Goal: Book appointment/travel/reservation

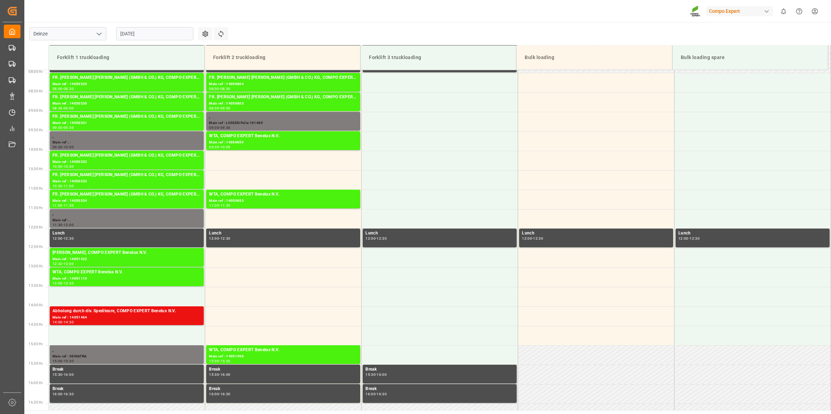
scroll to position [280, 0]
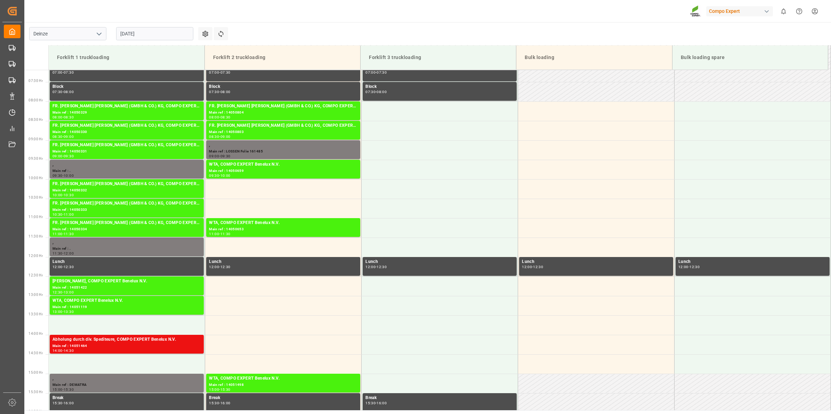
click at [166, 38] on input "[DATE]" at bounding box center [154, 33] width 77 height 13
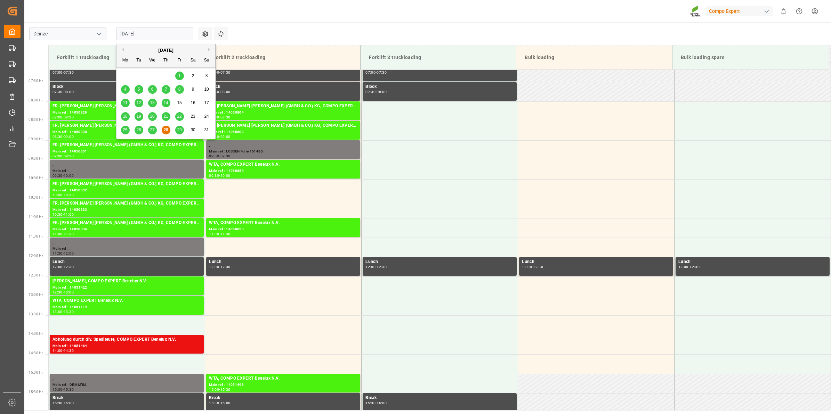
click at [181, 127] on div "29" at bounding box center [179, 130] width 9 height 8
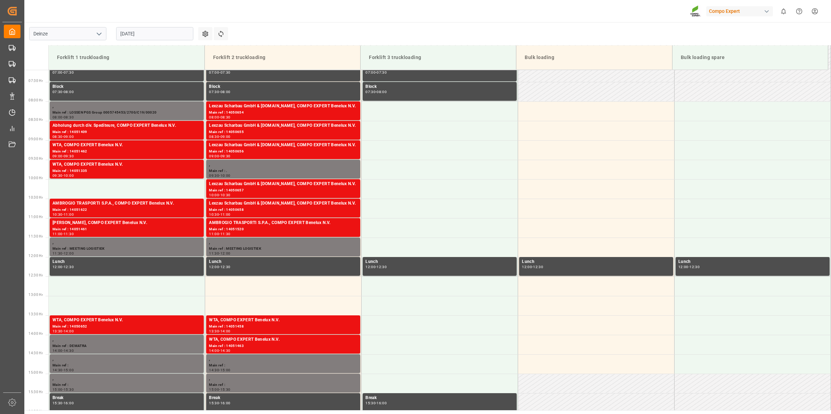
click at [156, 38] on input "[DATE]" at bounding box center [154, 33] width 77 height 13
click at [355, 31] on main "Deinze 29.08.2025 Settings Refresh Time Slots Forklift 1 truckloading Forklift …" at bounding box center [426, 216] width 805 height 388
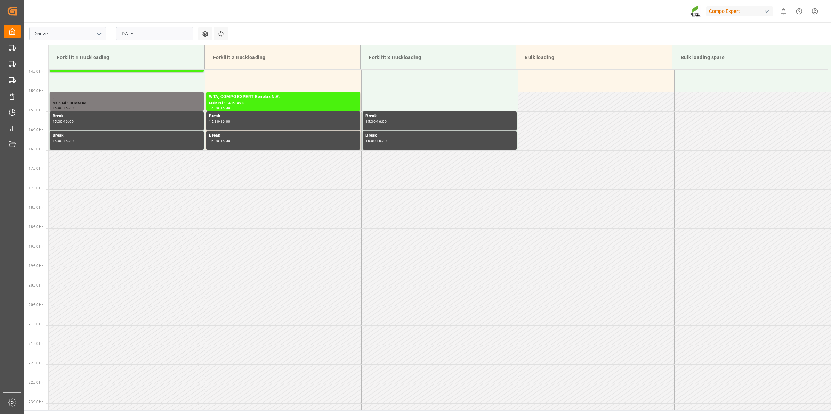
scroll to position [579, 0]
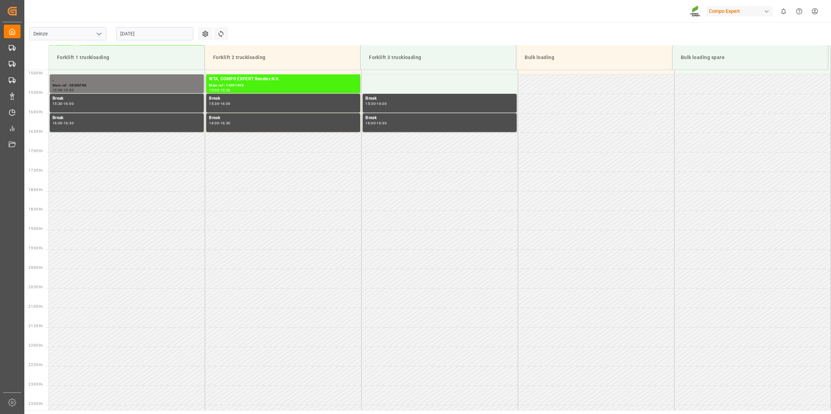
click at [170, 37] on input "[DATE]" at bounding box center [154, 33] width 77 height 13
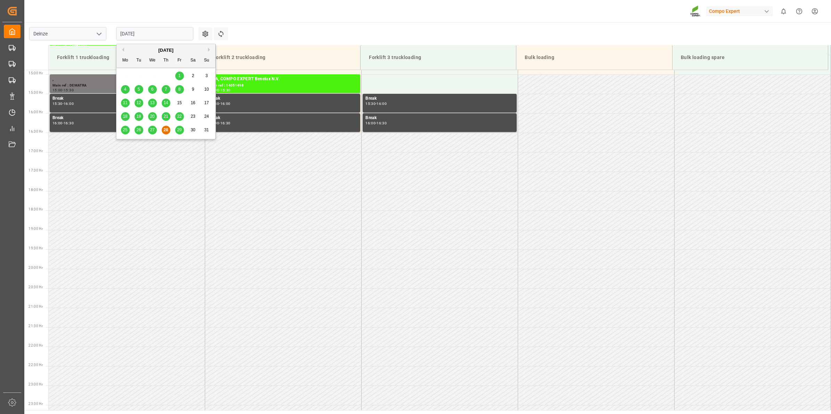
click at [179, 131] on span "29" at bounding box center [179, 130] width 5 height 5
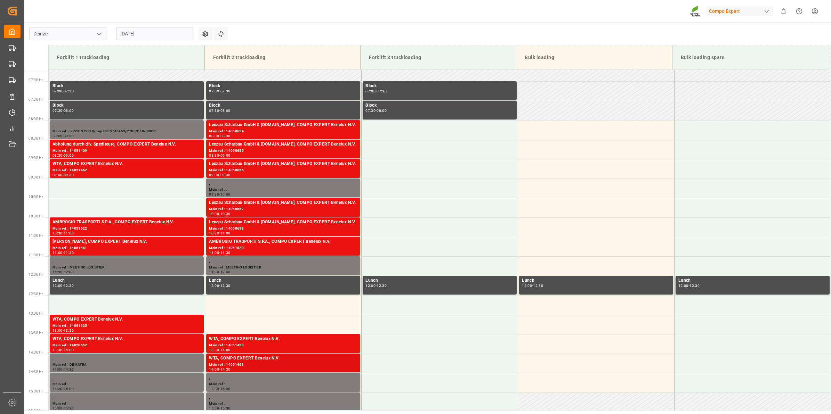
scroll to position [275, 0]
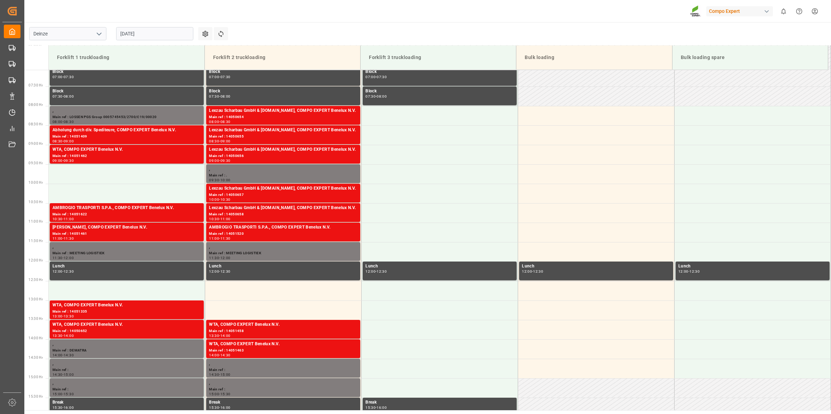
click at [157, 32] on input "[DATE]" at bounding box center [154, 33] width 77 height 13
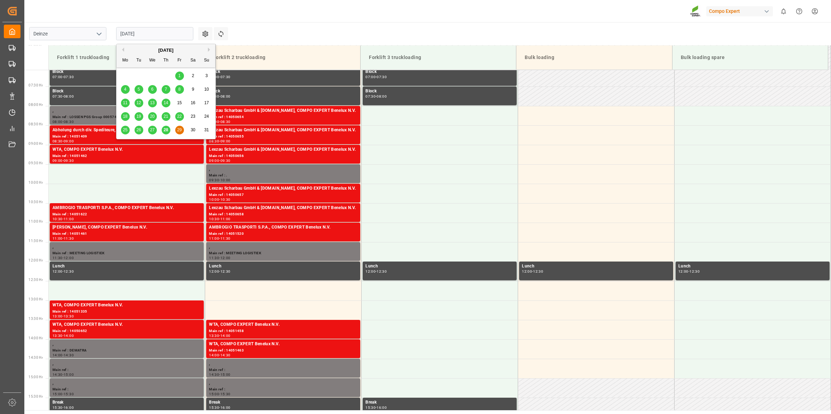
click at [209, 49] on button "Next Month" at bounding box center [210, 50] width 4 height 4
click at [124, 75] on span "1" at bounding box center [125, 75] width 2 height 5
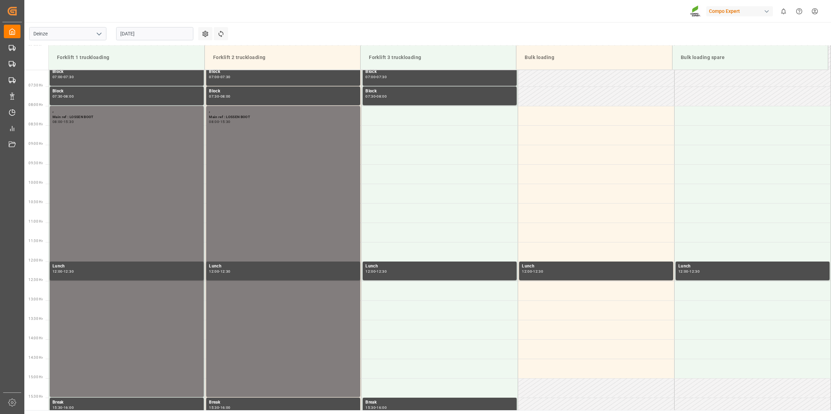
click at [164, 40] on input "[DATE]" at bounding box center [154, 33] width 77 height 13
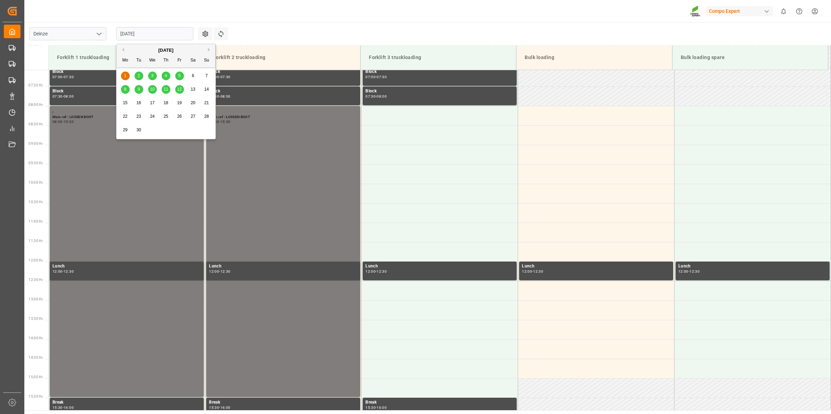
click at [138, 75] on span "2" at bounding box center [139, 75] width 2 height 5
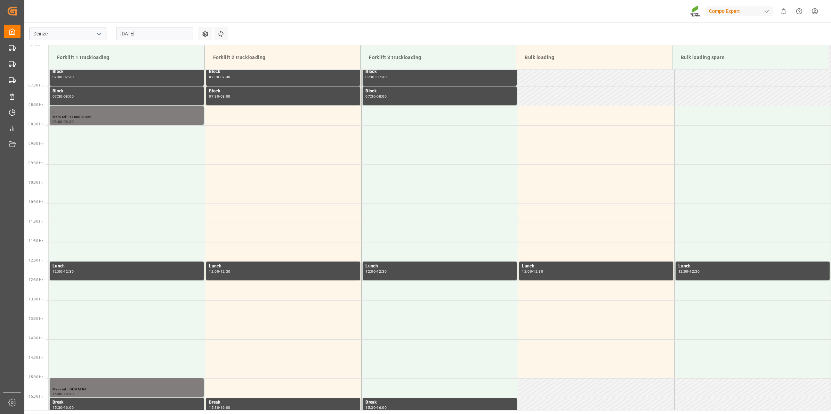
click at [156, 34] on input "[DATE]" at bounding box center [154, 33] width 77 height 13
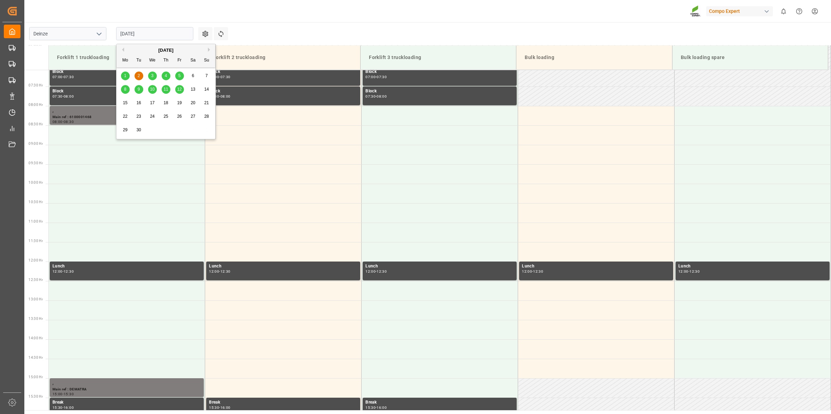
click at [154, 75] on div "3" at bounding box center [152, 76] width 9 height 8
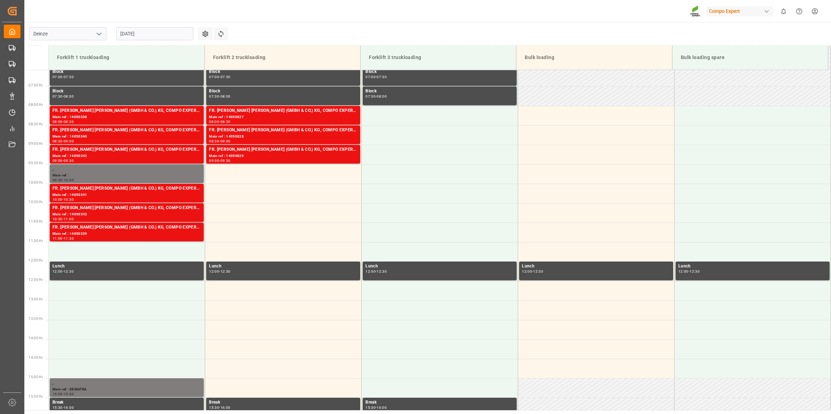
click at [155, 35] on input "[DATE]" at bounding box center [154, 33] width 77 height 13
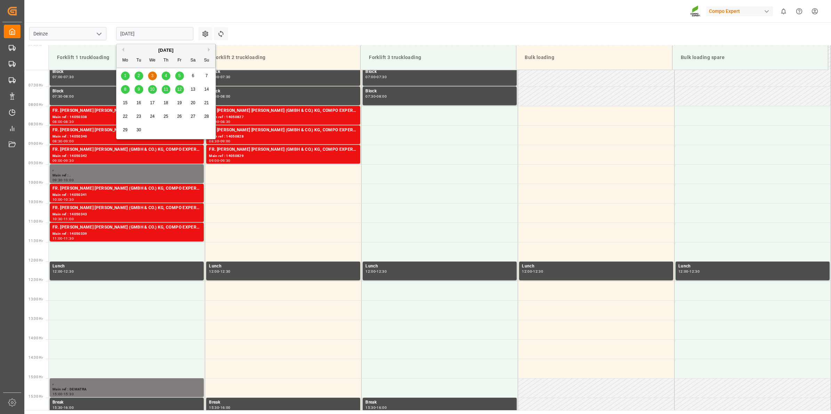
click at [169, 79] on div "4" at bounding box center [166, 76] width 9 height 8
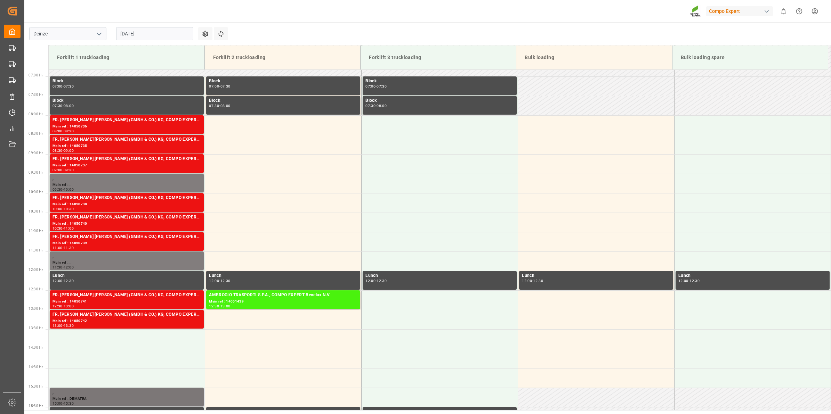
scroll to position [319, 0]
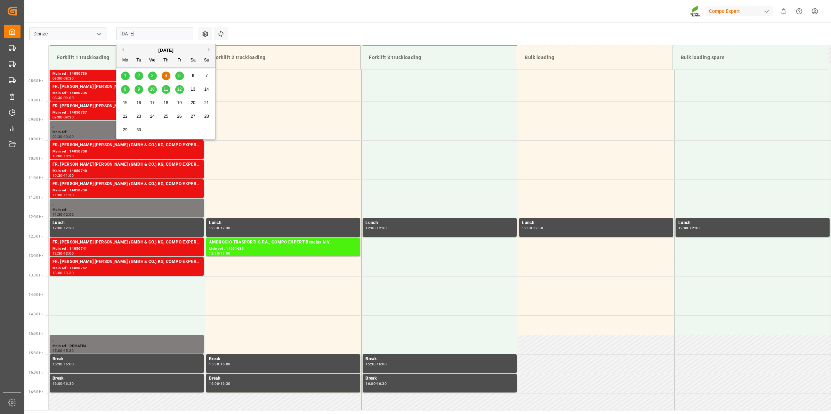
click at [142, 39] on input "[DATE]" at bounding box center [154, 33] width 77 height 13
click at [124, 51] on button "Previous Month" at bounding box center [122, 50] width 4 height 4
click at [179, 133] on div "29" at bounding box center [179, 130] width 9 height 8
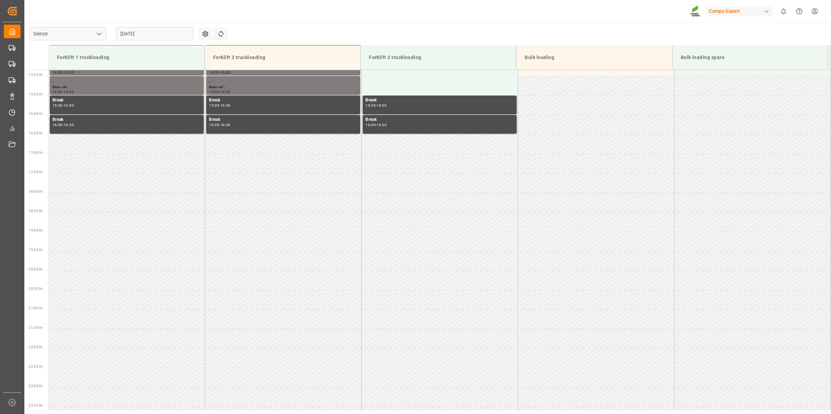
scroll to position [579, 0]
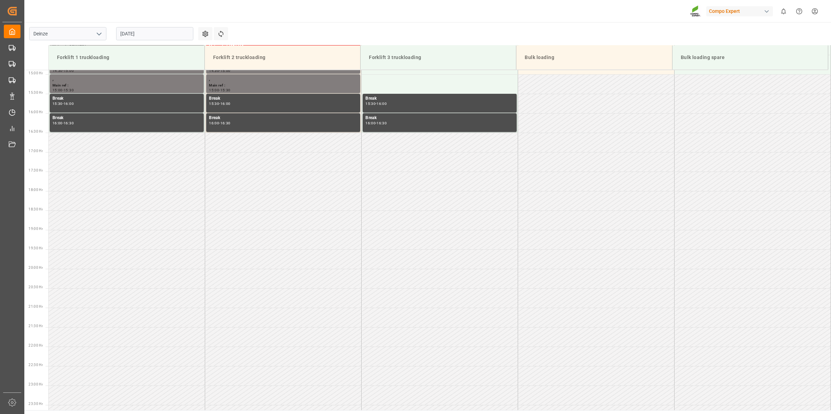
click at [161, 34] on input "[DATE]" at bounding box center [154, 33] width 77 height 13
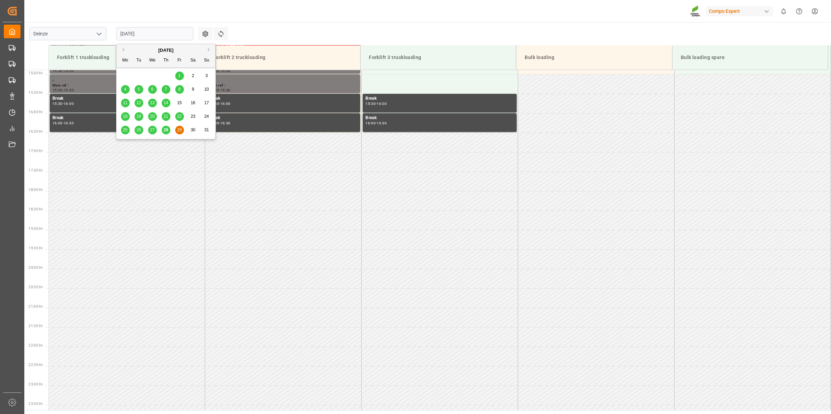
click at [164, 131] on span "28" at bounding box center [165, 130] width 5 height 5
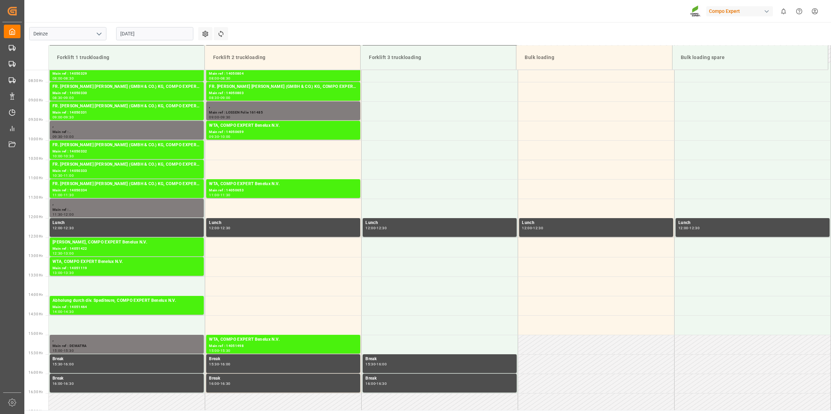
scroll to position [275, 0]
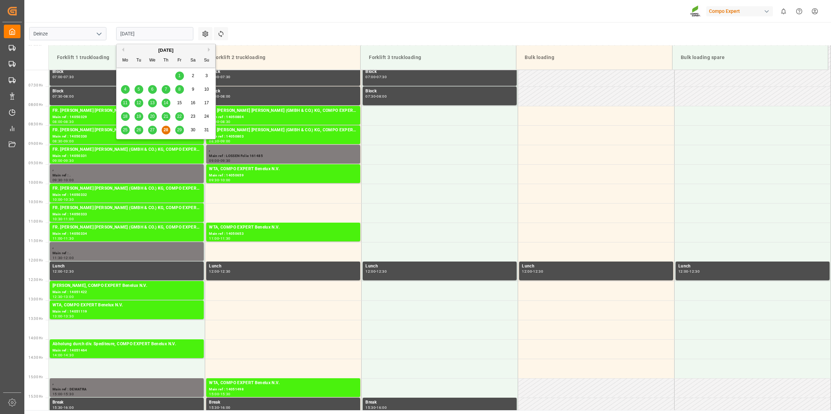
click at [165, 37] on input "[DATE]" at bounding box center [154, 33] width 77 height 13
click at [152, 133] on div "27" at bounding box center [152, 130] width 9 height 8
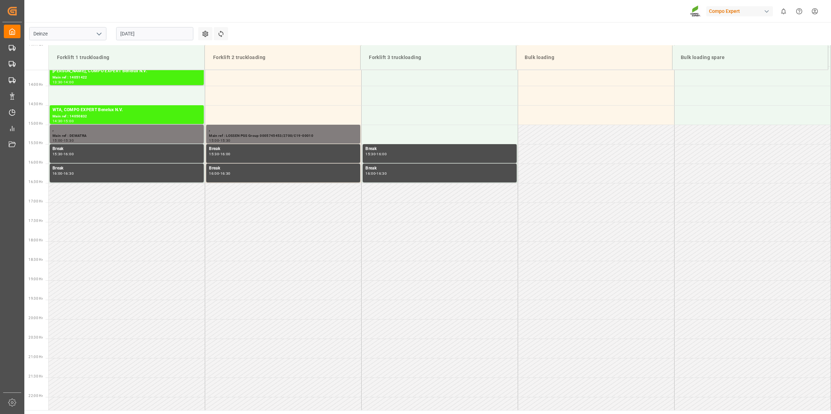
scroll to position [312, 0]
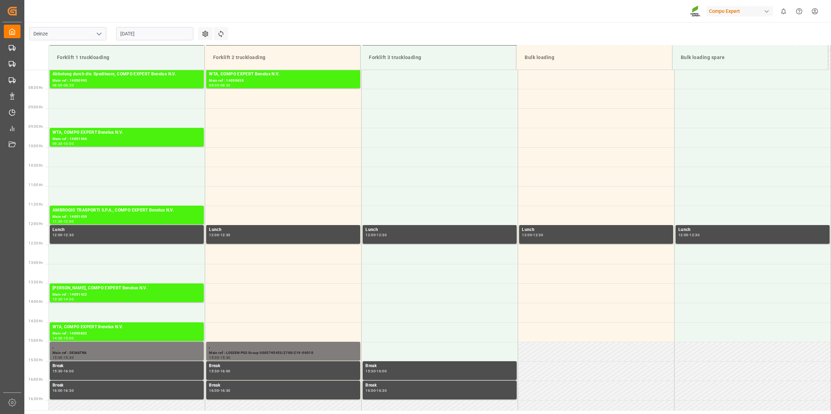
click at [165, 30] on input "[DATE]" at bounding box center [154, 33] width 77 height 13
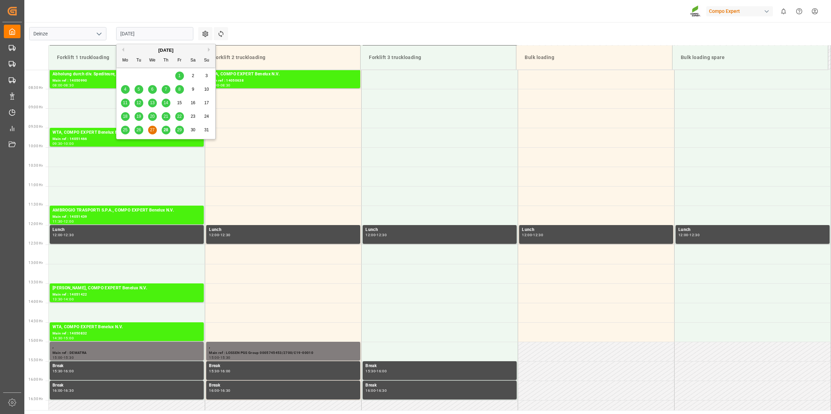
click at [207, 49] on div "[DATE]" at bounding box center [165, 50] width 99 height 7
click at [209, 49] on button "Next Month" at bounding box center [210, 50] width 4 height 4
click at [181, 74] on div "5" at bounding box center [179, 76] width 9 height 8
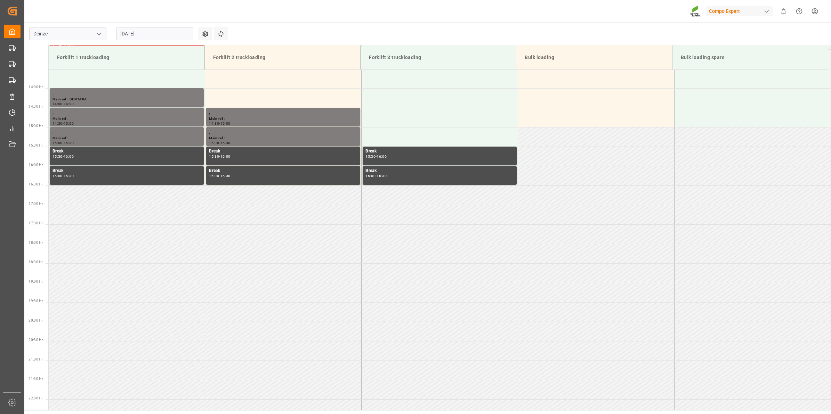
scroll to position [362, 0]
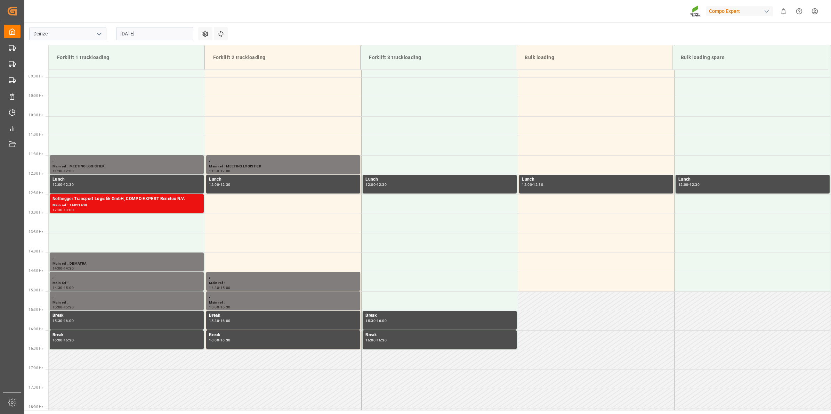
click at [147, 42] on div "[DATE]" at bounding box center [154, 33] width 87 height 23
click at [150, 34] on input "[DATE]" at bounding box center [154, 33] width 77 height 13
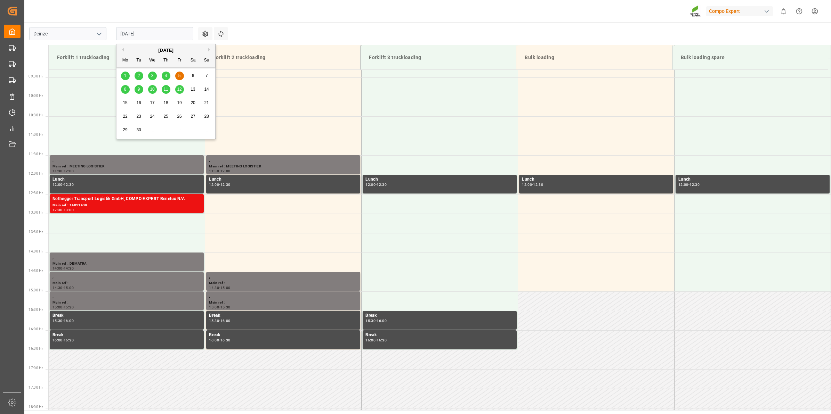
click at [159, 75] on div "1 2 3 4 5 6 7" at bounding box center [166, 76] width 95 height 14
click at [165, 75] on span "4" at bounding box center [166, 75] width 2 height 5
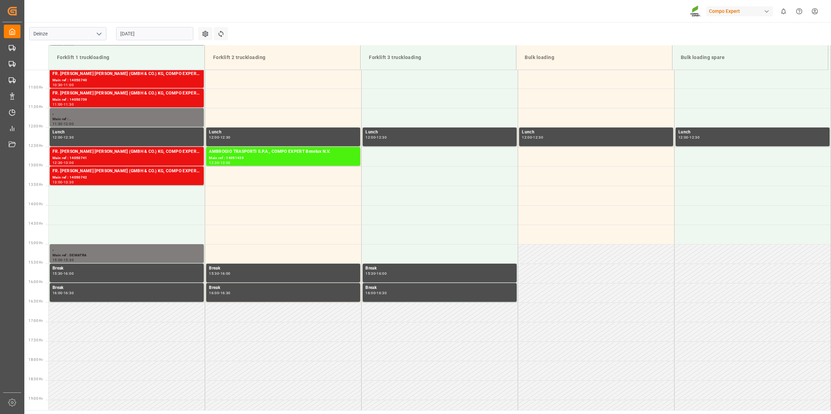
scroll to position [406, 0]
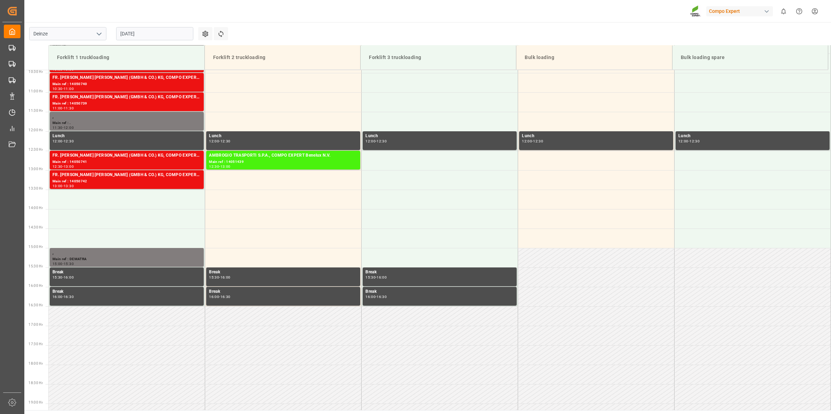
drag, startPoint x: 166, startPoint y: 33, endPoint x: 167, endPoint y: 42, distance: 9.1
click at [166, 33] on input "[DATE]" at bounding box center [154, 33] width 77 height 13
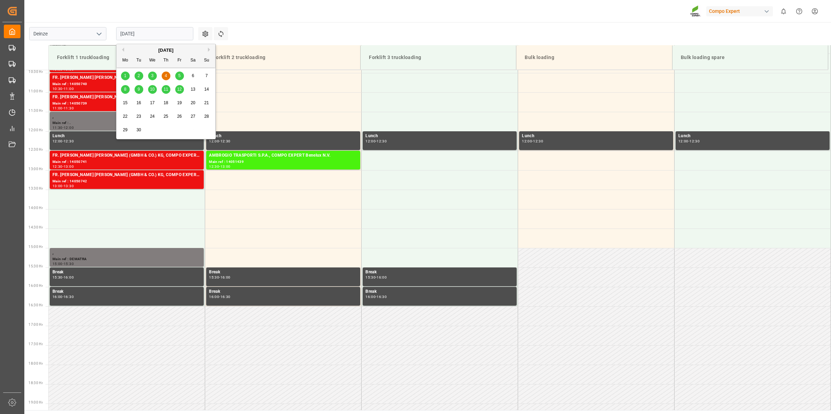
click at [122, 50] on button "Previous Month" at bounding box center [122, 50] width 4 height 4
click at [151, 129] on span "27" at bounding box center [152, 130] width 5 height 5
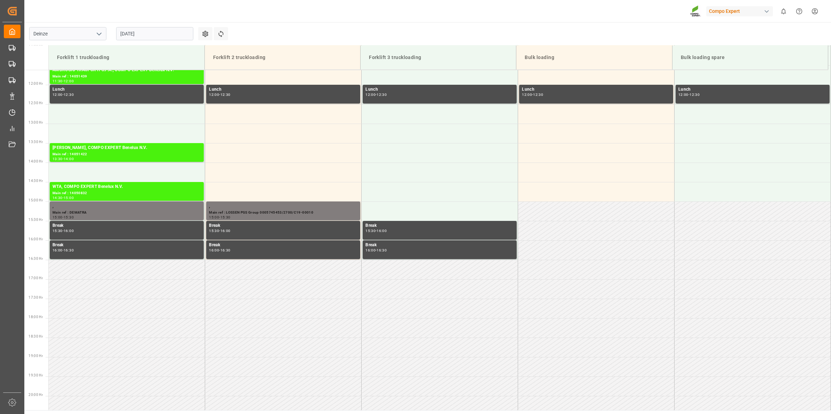
scroll to position [360, 0]
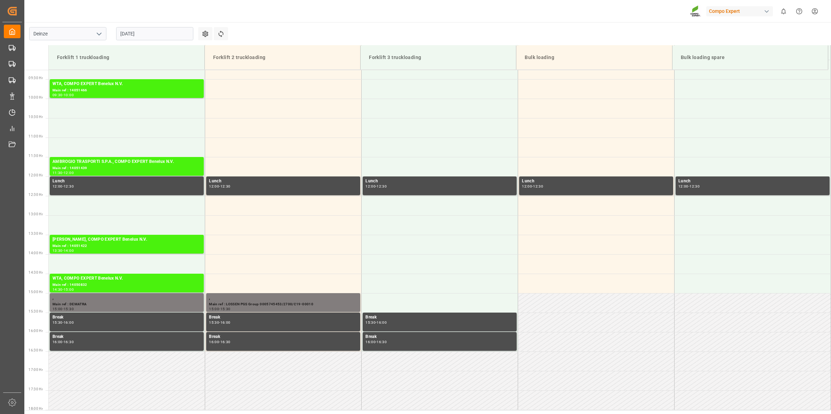
click at [169, 26] on div "[DATE]" at bounding box center [154, 33] width 87 height 23
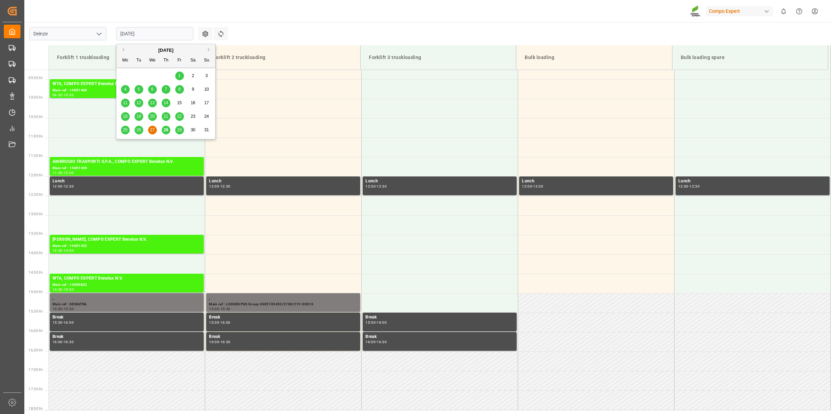
click at [169, 28] on input "[DATE]" at bounding box center [154, 33] width 77 height 13
click at [208, 50] on button "Next Month" at bounding box center [210, 50] width 4 height 4
click at [180, 78] on span "5" at bounding box center [179, 75] width 2 height 5
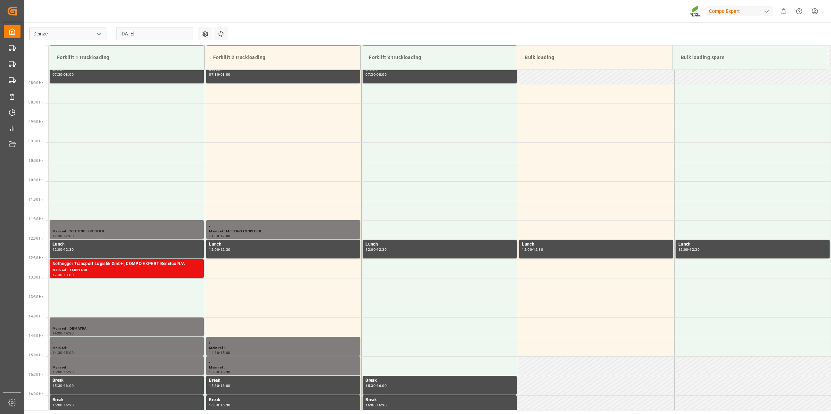
scroll to position [275, 0]
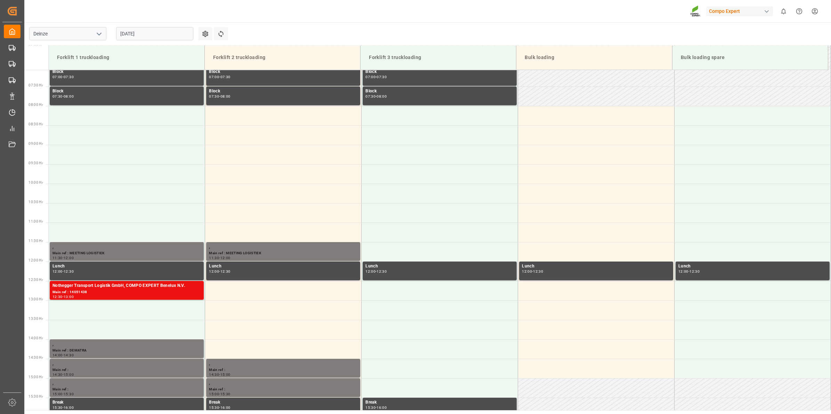
click at [165, 35] on input "[DATE]" at bounding box center [154, 33] width 77 height 13
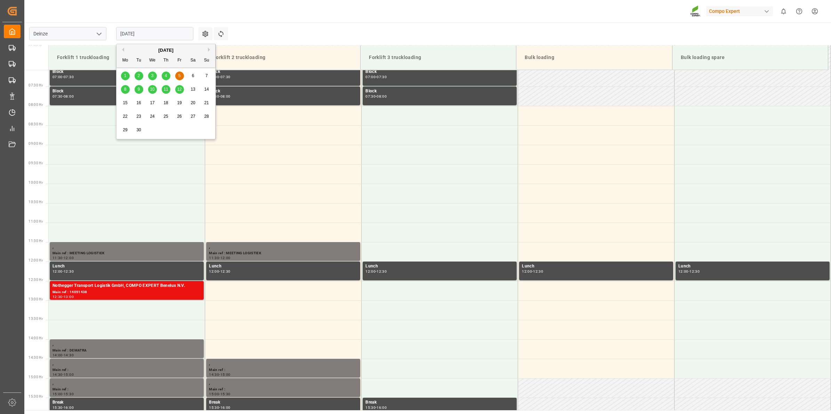
click at [167, 79] on div "4" at bounding box center [166, 76] width 9 height 8
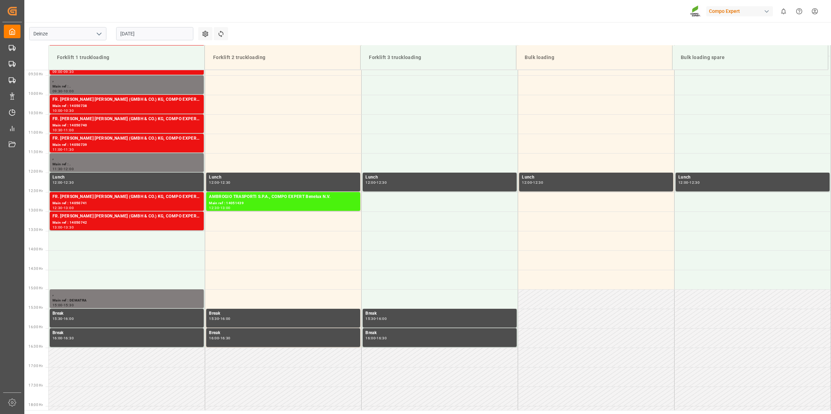
scroll to position [362, 0]
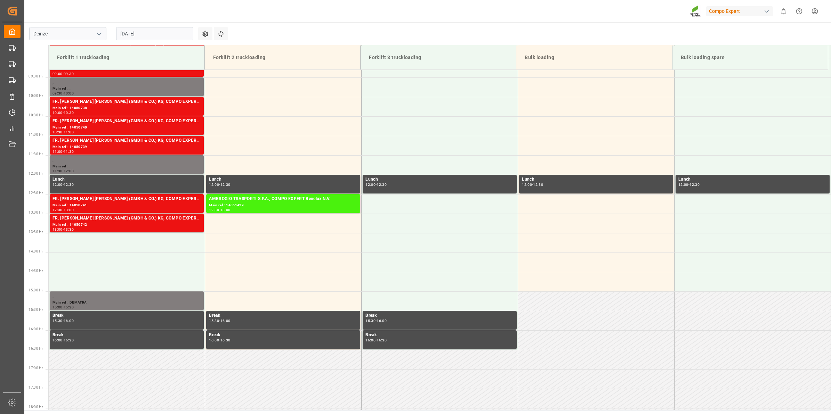
click at [148, 33] on input "[DATE]" at bounding box center [154, 33] width 77 height 13
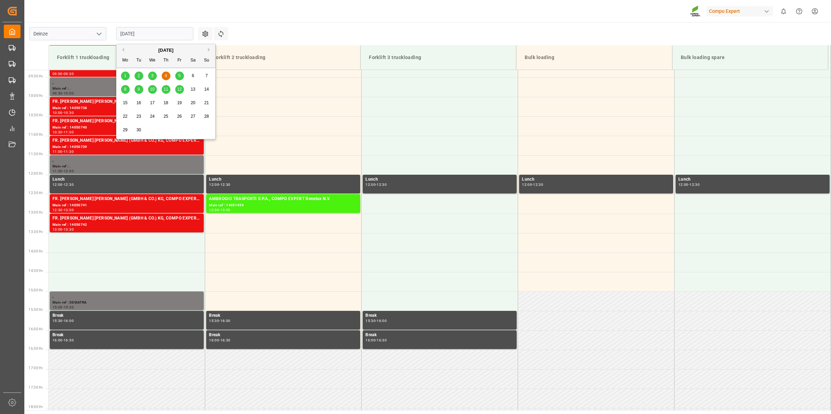
click at [126, 52] on div "[DATE]" at bounding box center [165, 50] width 99 height 7
click at [125, 52] on div "[DATE]" at bounding box center [165, 50] width 99 height 7
drag, startPoint x: 125, startPoint y: 52, endPoint x: 122, endPoint y: 49, distance: 4.5
click at [124, 51] on button "Previous Month" at bounding box center [122, 50] width 4 height 4
click at [154, 129] on span "27" at bounding box center [152, 130] width 5 height 5
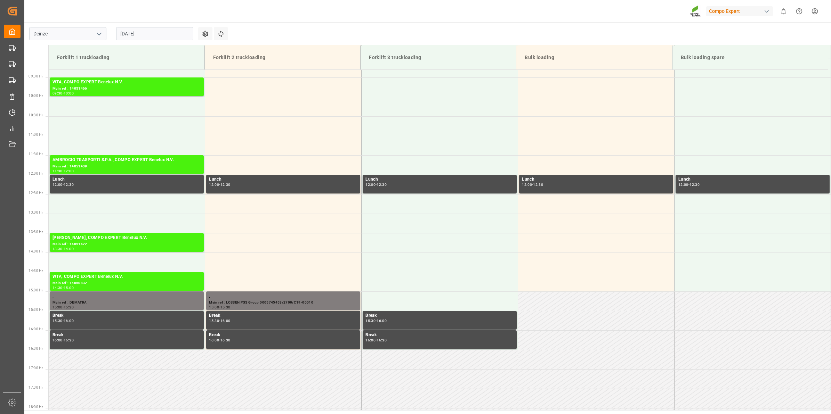
click at [148, 33] on input "[DATE]" at bounding box center [154, 33] width 77 height 13
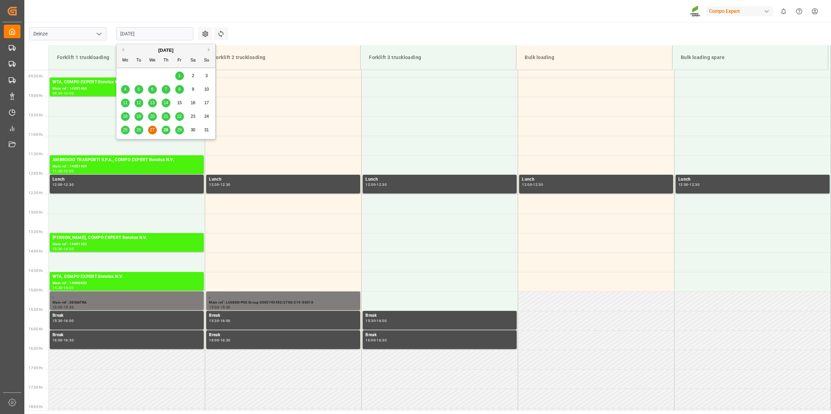
click at [177, 132] on span "29" at bounding box center [179, 130] width 5 height 5
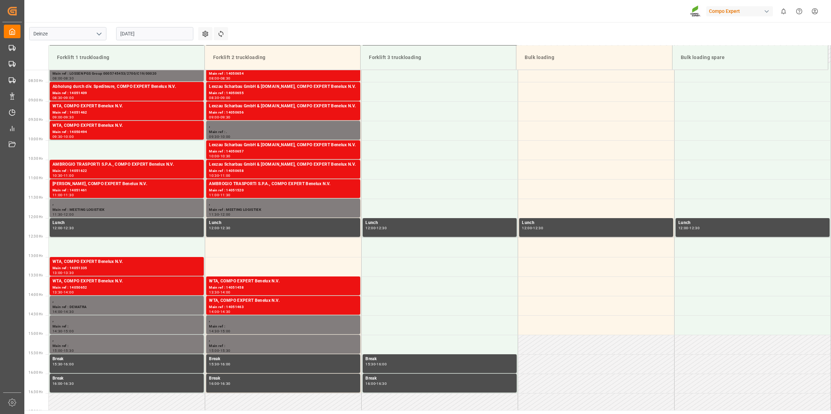
scroll to position [275, 0]
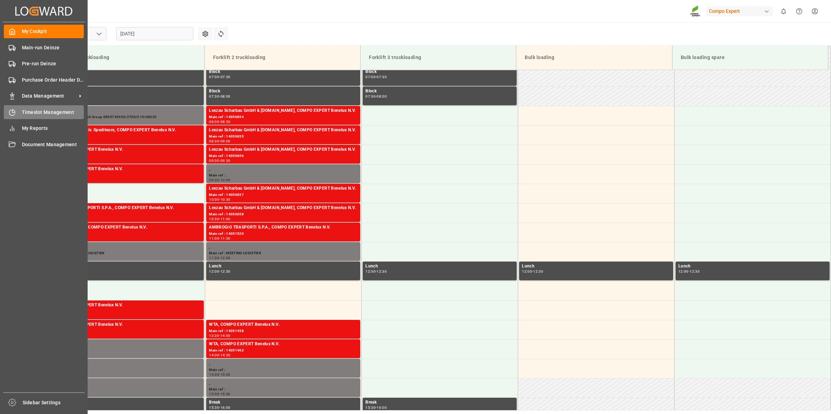
click at [30, 111] on span "Timeslot Management" at bounding box center [53, 112] width 62 height 7
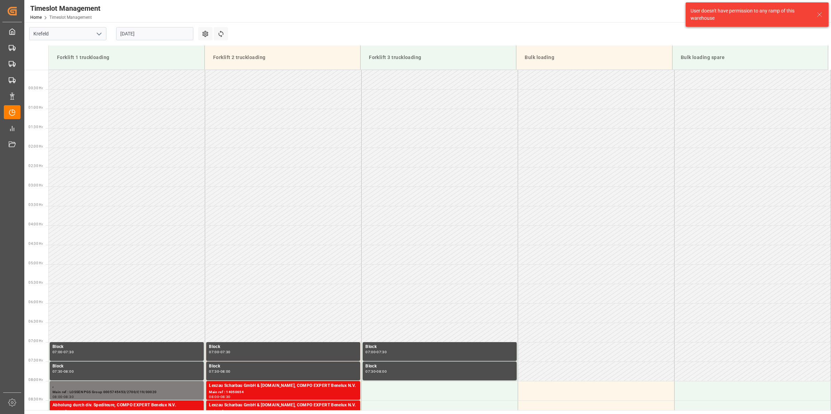
click at [101, 33] on icon "open menu" at bounding box center [99, 34] width 8 height 8
click at [79, 49] on div "Deinze" at bounding box center [68, 49] width 76 height 16
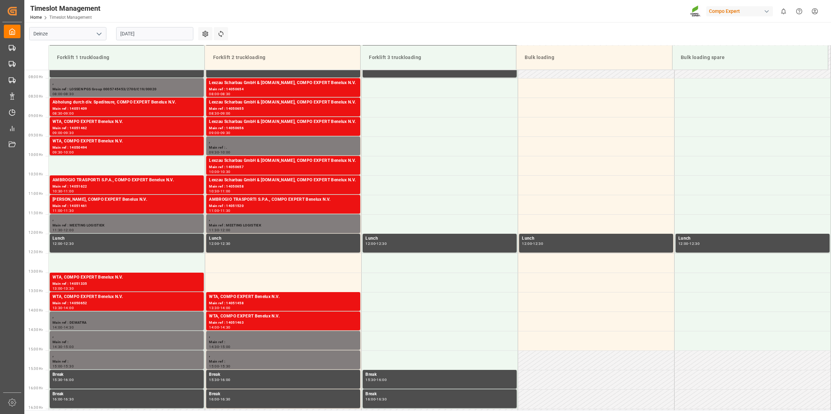
scroll to position [290, 0]
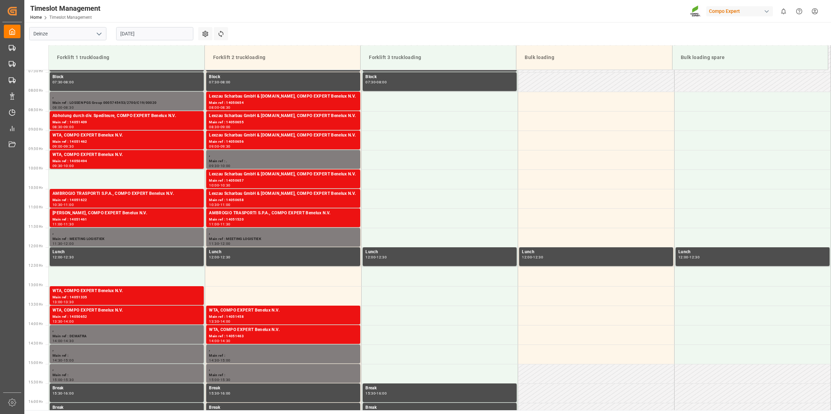
click at [154, 31] on input "[DATE]" at bounding box center [154, 33] width 77 height 13
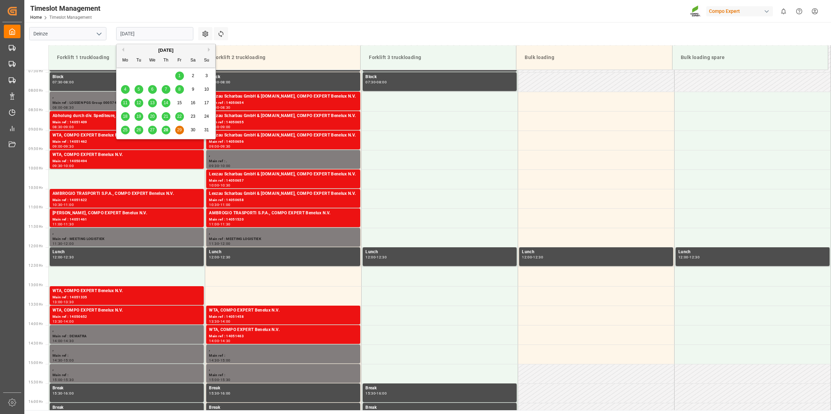
click at [180, 129] on span "29" at bounding box center [179, 130] width 5 height 5
click at [161, 35] on input "[DATE]" at bounding box center [154, 33] width 77 height 13
click at [208, 49] on button "Next Month" at bounding box center [210, 50] width 4 height 4
click at [123, 79] on div "1" at bounding box center [125, 76] width 9 height 8
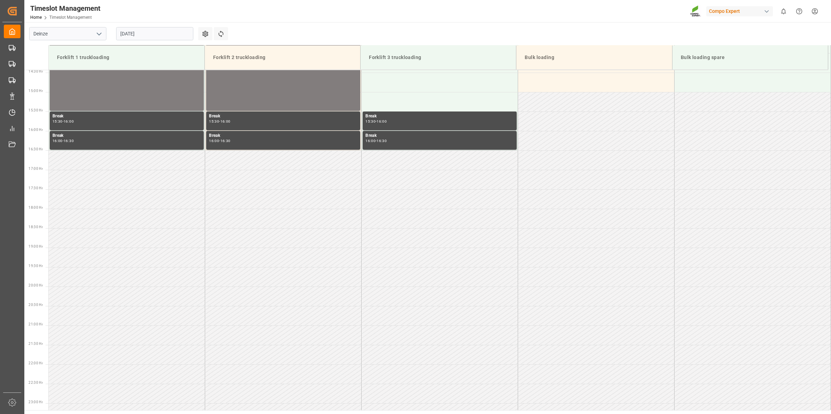
scroll to position [579, 0]
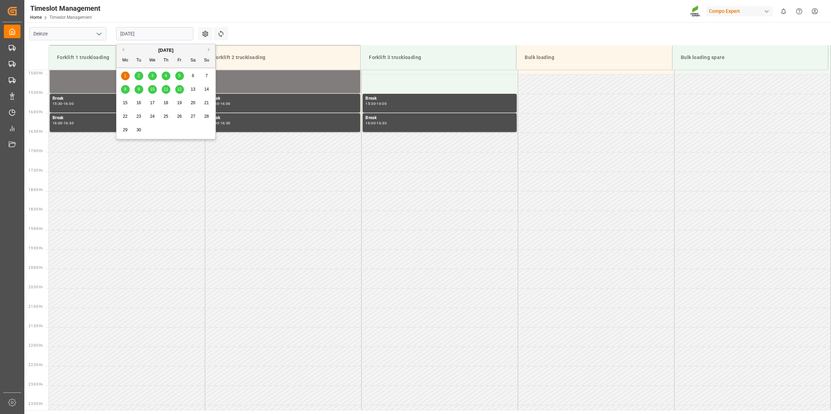
click at [158, 38] on input "[DATE]" at bounding box center [154, 33] width 77 height 13
click at [139, 73] on div "2" at bounding box center [139, 76] width 9 height 8
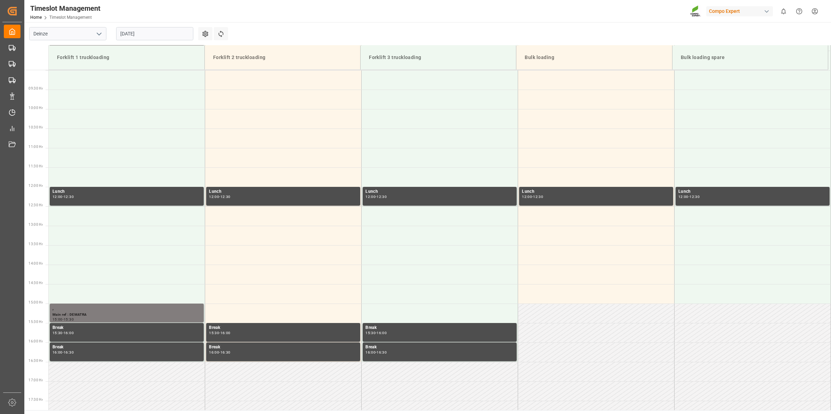
scroll to position [263, 0]
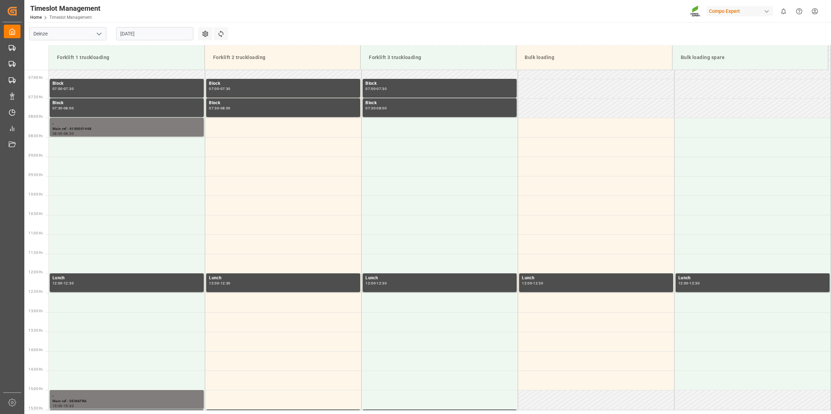
click at [137, 35] on input "[DATE]" at bounding box center [154, 33] width 77 height 13
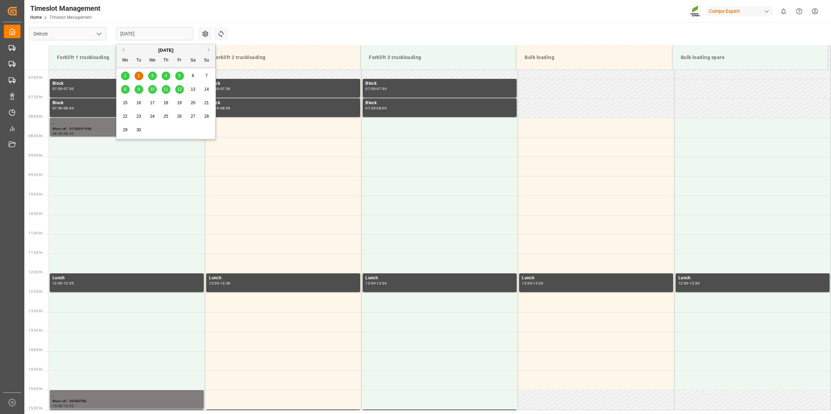
click at [138, 90] on span "9" at bounding box center [139, 89] width 2 height 5
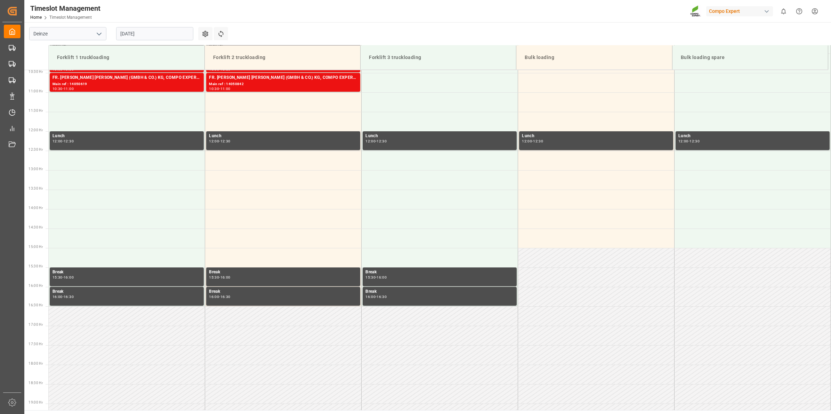
scroll to position [232, 0]
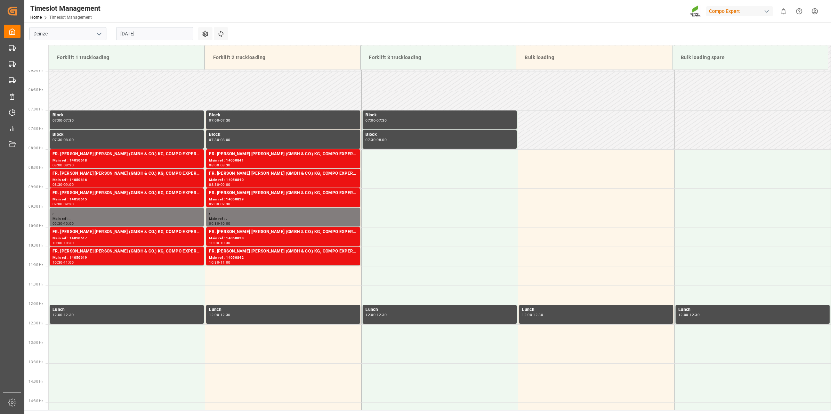
click at [140, 28] on input "[DATE]" at bounding box center [154, 33] width 77 height 13
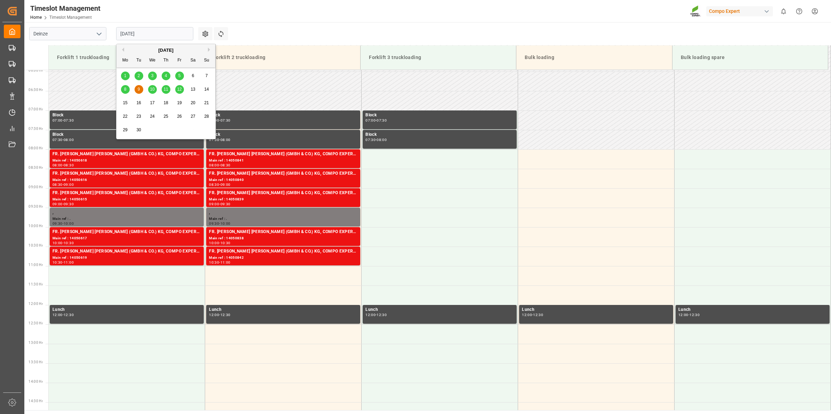
click at [164, 91] on span "11" at bounding box center [165, 89] width 5 height 5
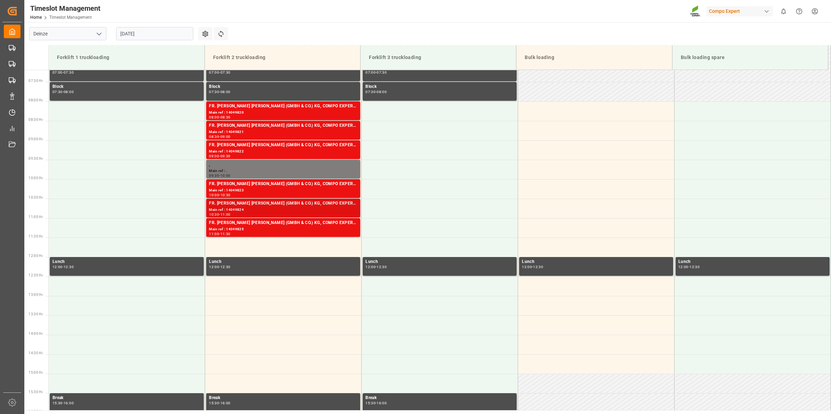
scroll to position [275, 0]
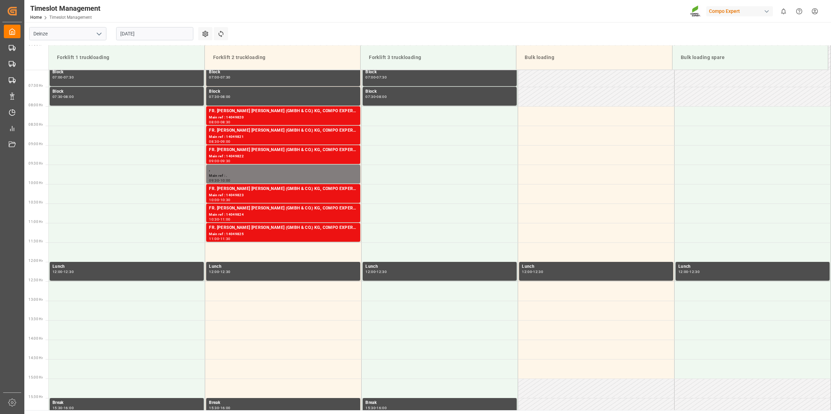
click at [163, 29] on input "[DATE]" at bounding box center [154, 33] width 77 height 13
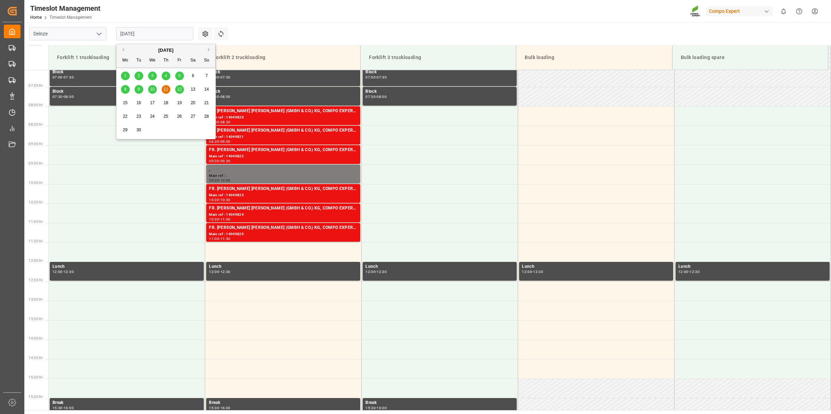
click at [139, 79] on div "2" at bounding box center [139, 76] width 9 height 8
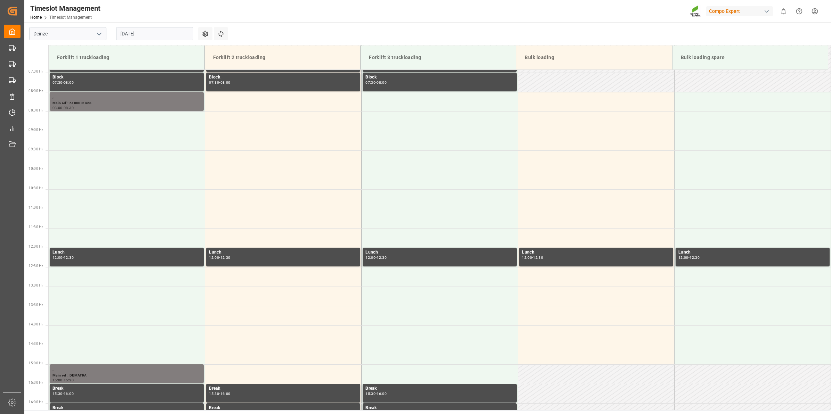
scroll to position [232, 0]
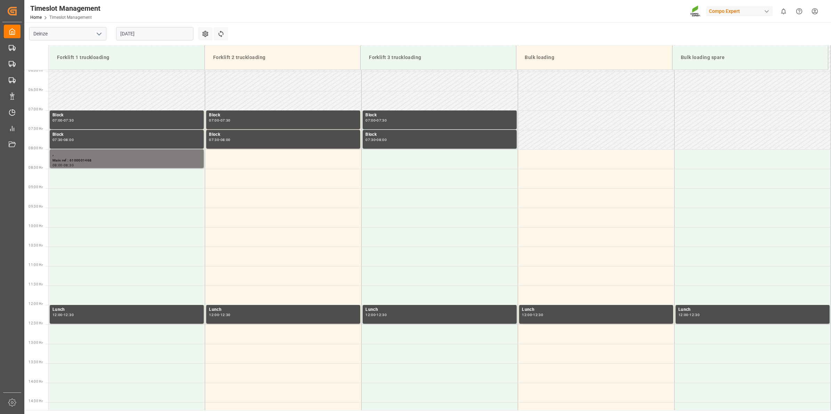
click at [154, 39] on input "[DATE]" at bounding box center [154, 33] width 77 height 13
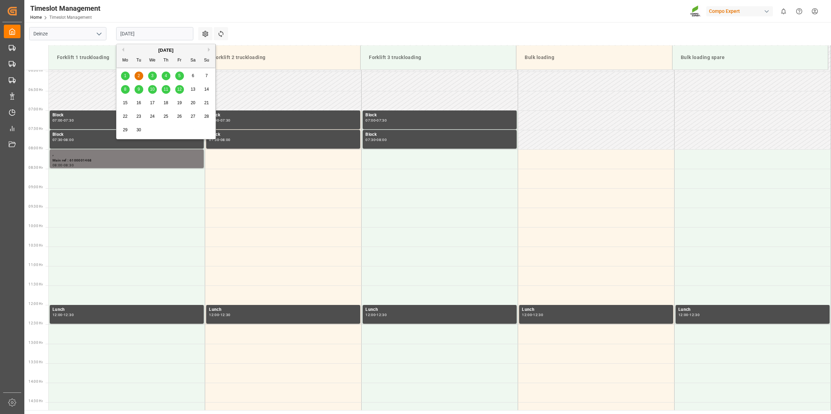
click at [127, 77] on div "1" at bounding box center [125, 76] width 9 height 8
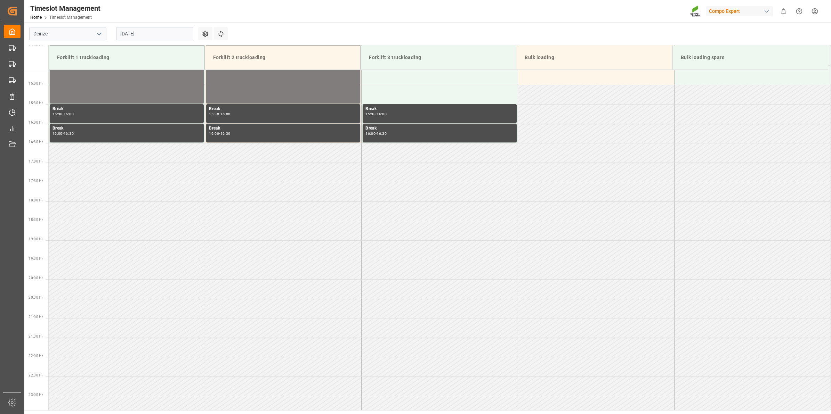
scroll to position [400, 0]
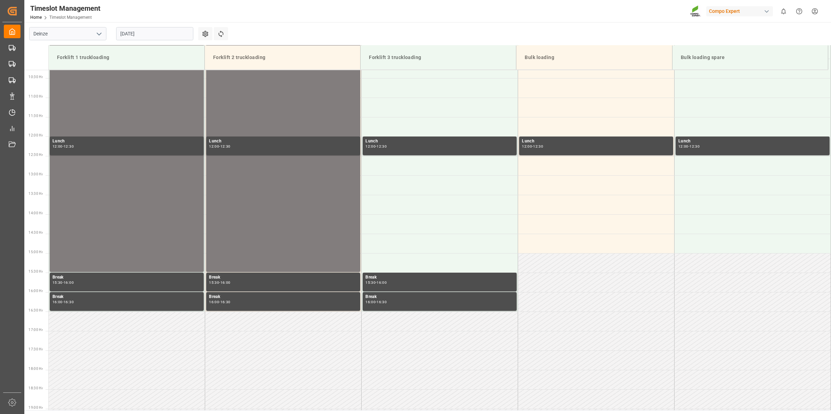
click at [150, 34] on input "[DATE]" at bounding box center [154, 33] width 77 height 13
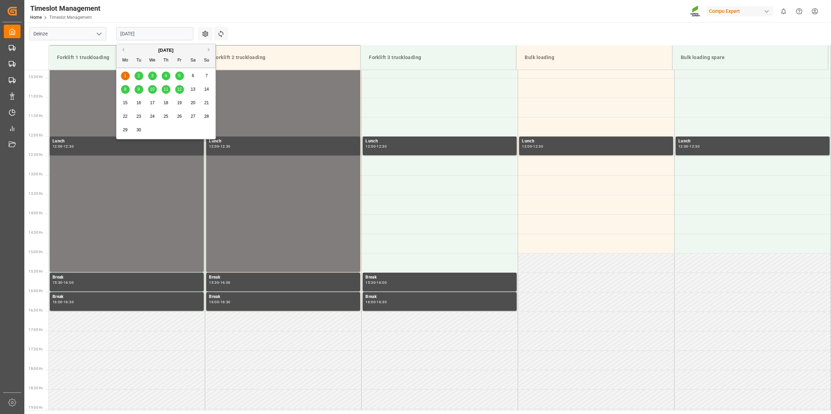
click at [140, 76] on div "2" at bounding box center [139, 76] width 9 height 8
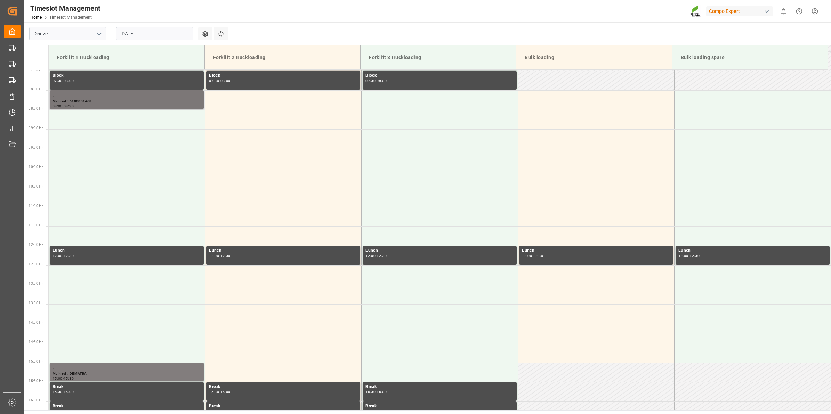
scroll to position [275, 0]
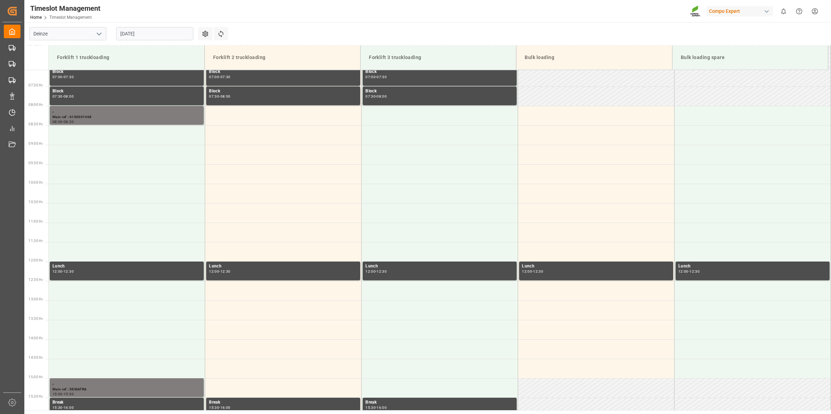
click at [163, 38] on input "[DATE]" at bounding box center [154, 33] width 77 height 13
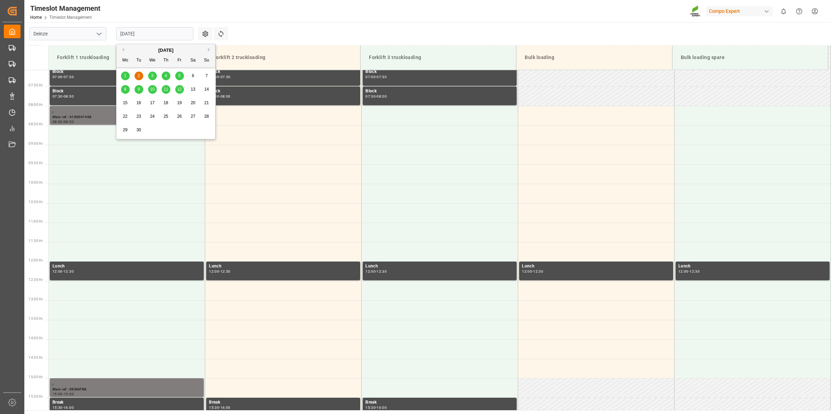
click at [153, 76] on span "3" at bounding box center [152, 75] width 2 height 5
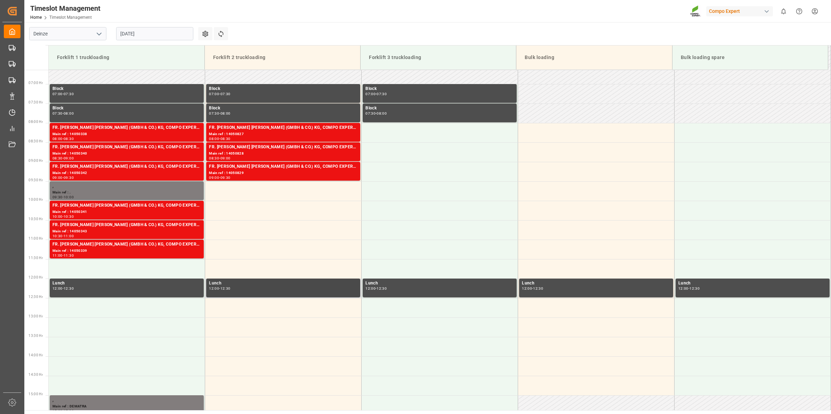
scroll to position [198, 0]
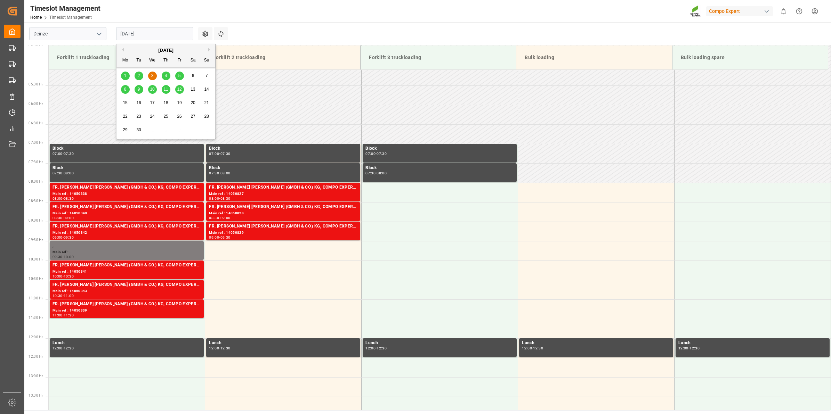
click at [153, 32] on input "[DATE]" at bounding box center [154, 33] width 77 height 13
click at [165, 76] on span "4" at bounding box center [166, 75] width 2 height 5
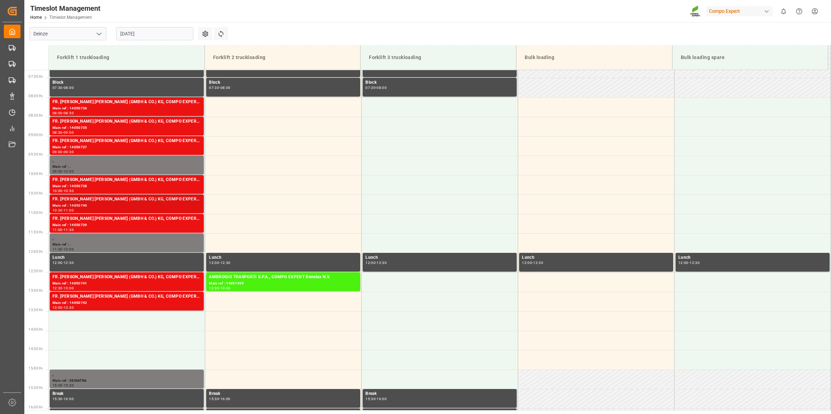
scroll to position [232, 0]
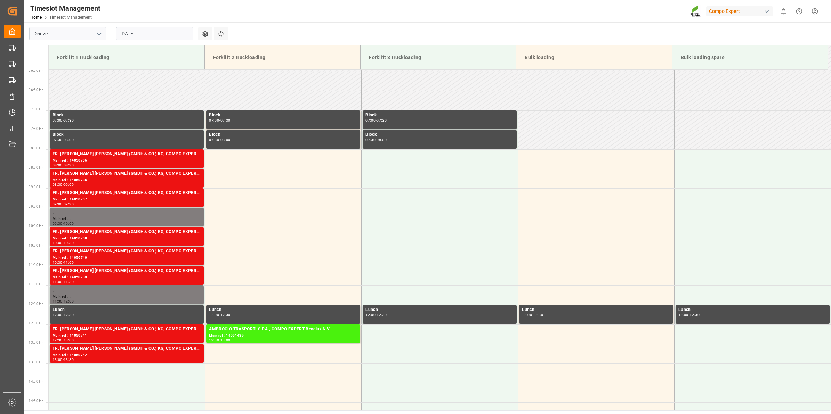
click at [137, 33] on input "[DATE]" at bounding box center [154, 33] width 77 height 13
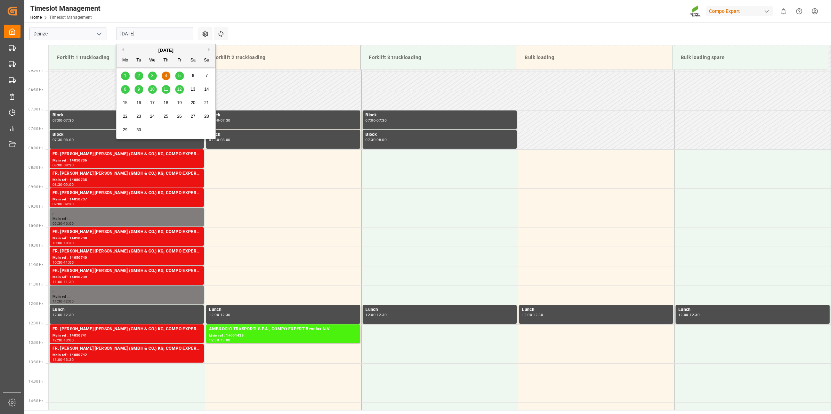
click at [123, 78] on div "1" at bounding box center [125, 76] width 9 height 8
